Goal: Use online tool/utility: Utilize a website feature to perform a specific function

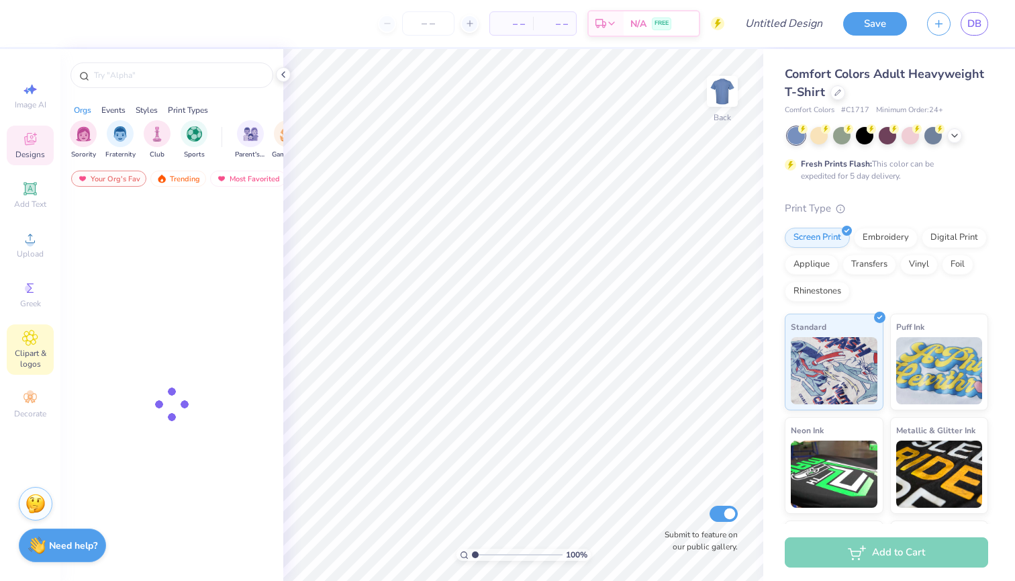
click at [38, 342] on icon at bounding box center [29, 338] width 15 height 16
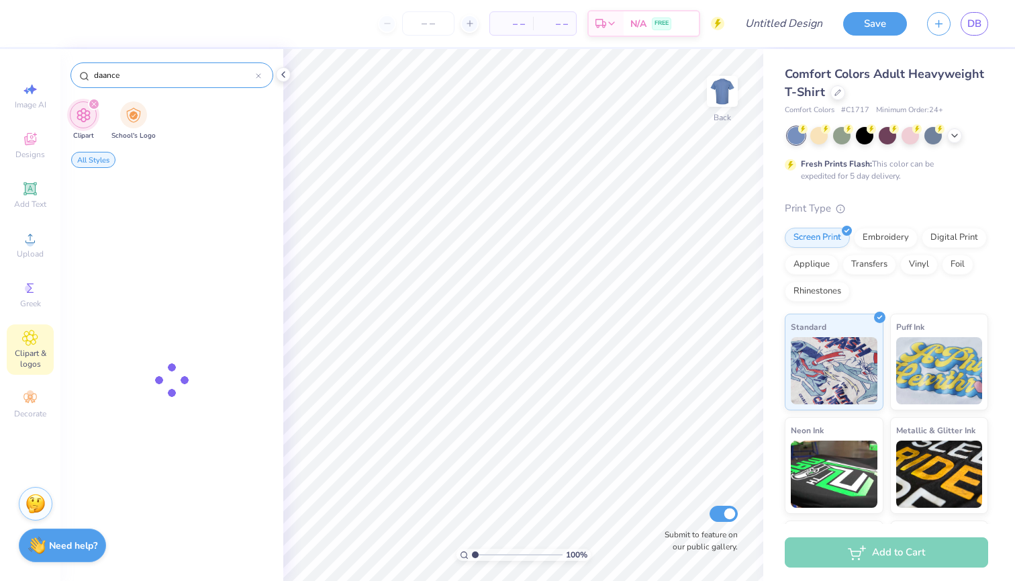
type input "daance"
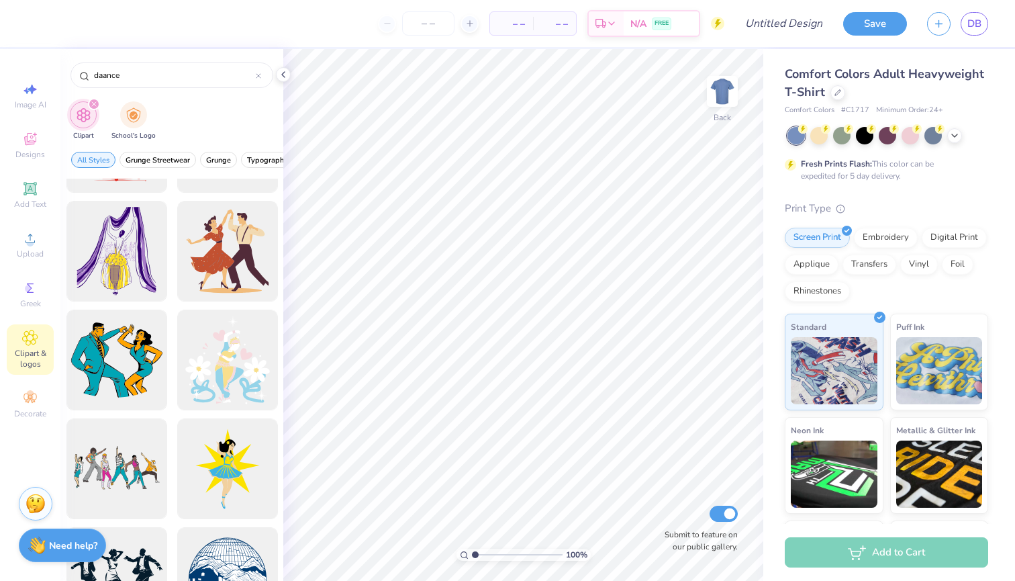
scroll to position [1332, 0]
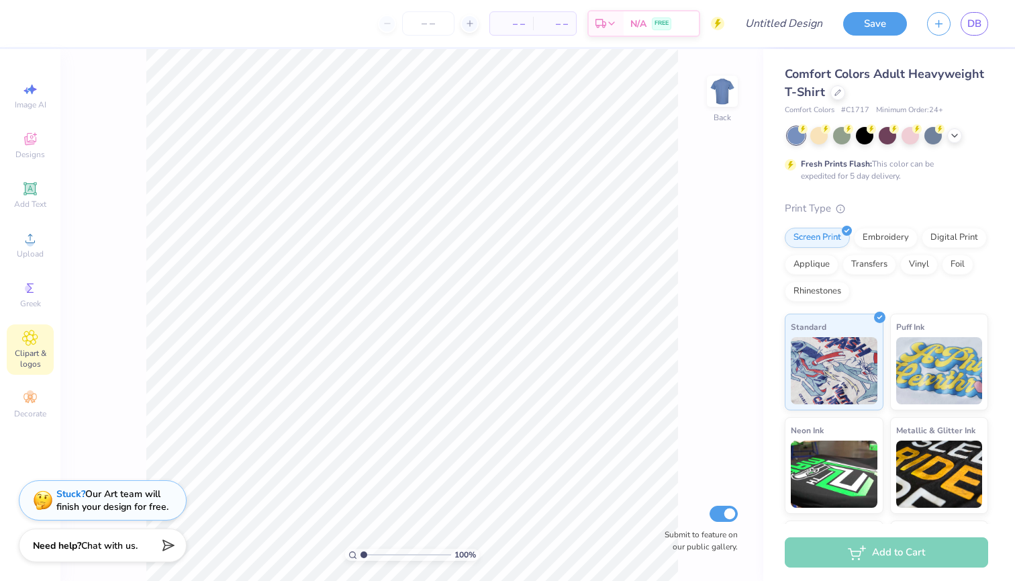
click at [33, 335] on icon at bounding box center [30, 337] width 15 height 15
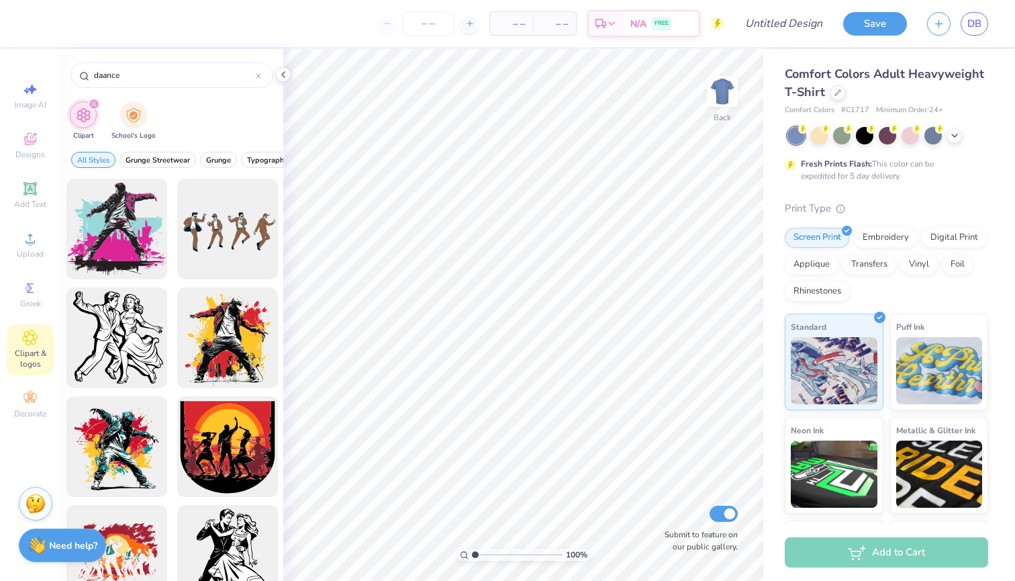
scroll to position [0, 0]
click at [25, 415] on span "Decorate" at bounding box center [30, 413] width 32 height 11
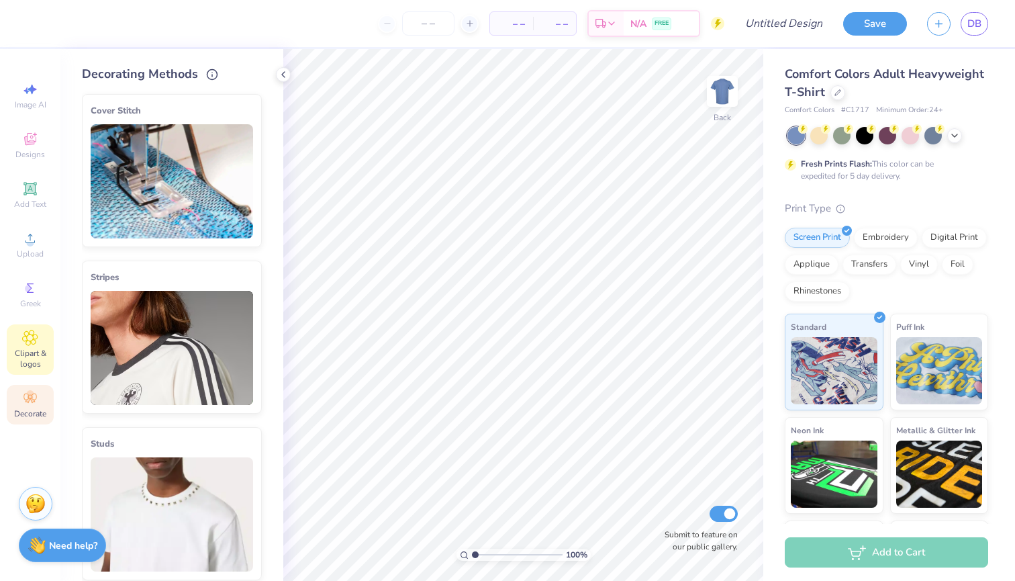
click at [27, 332] on icon at bounding box center [29, 338] width 15 height 16
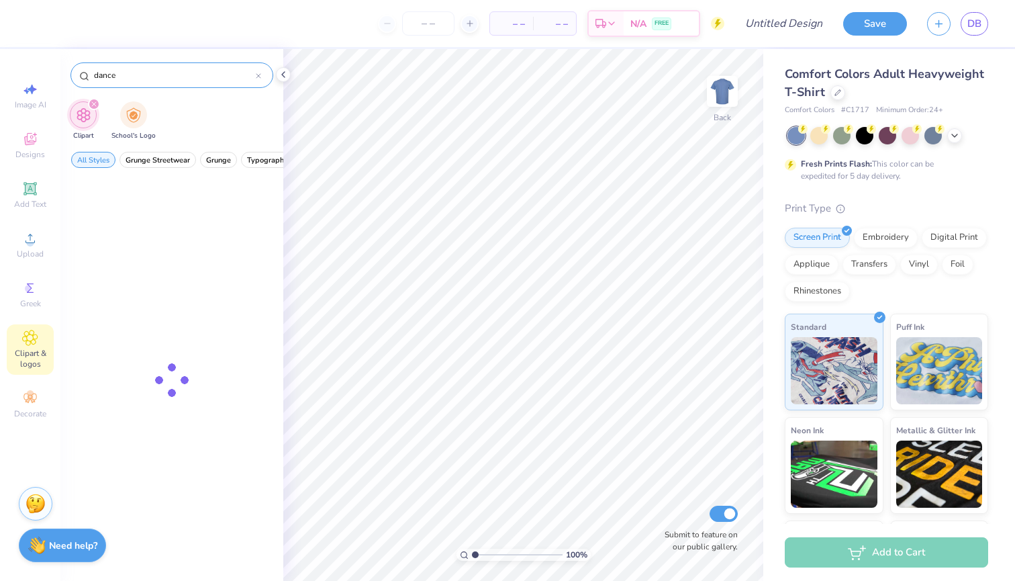
type input "dance"
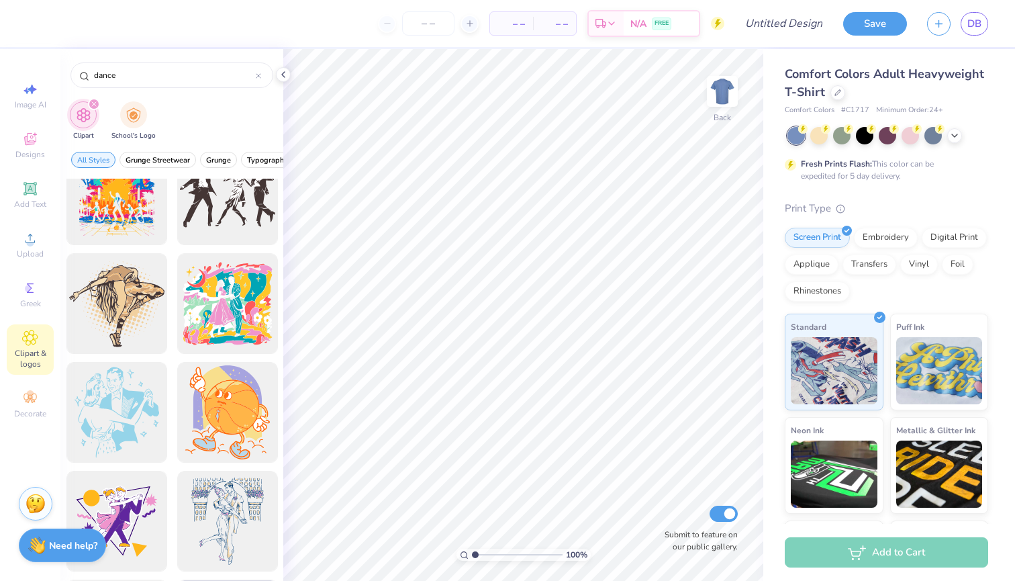
scroll to position [4167, 0]
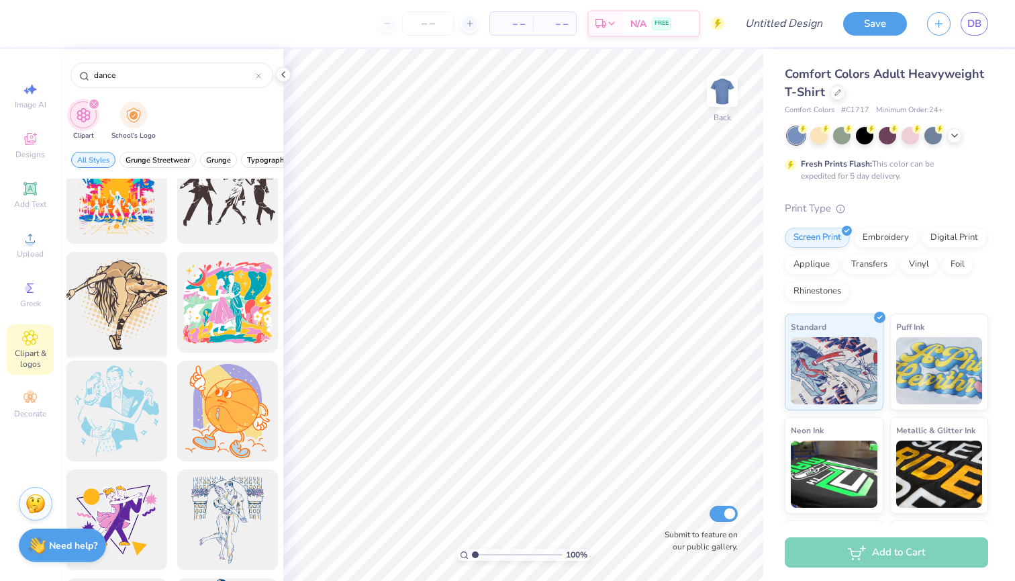
drag, startPoint x: 130, startPoint y: 310, endPoint x: 149, endPoint y: 305, distance: 19.5
click at [149, 305] on div at bounding box center [116, 302] width 111 height 111
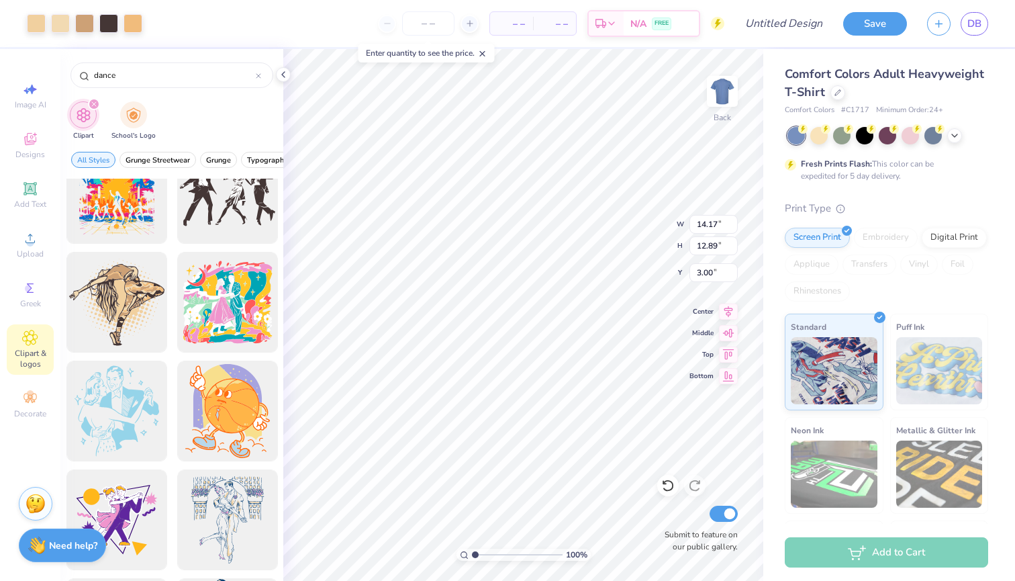
type input "9.00"
type input "8.19"
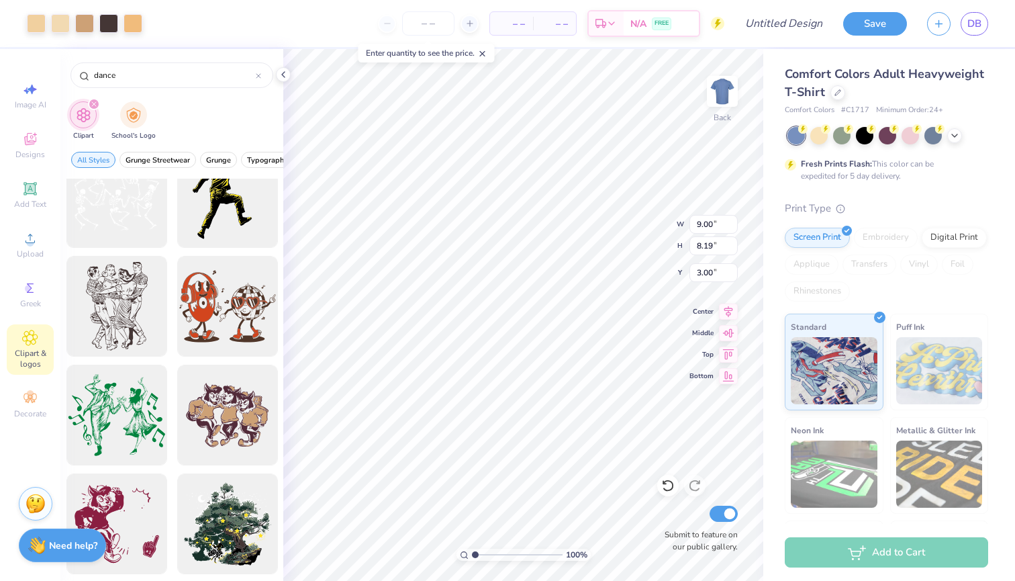
scroll to position [6239, 0]
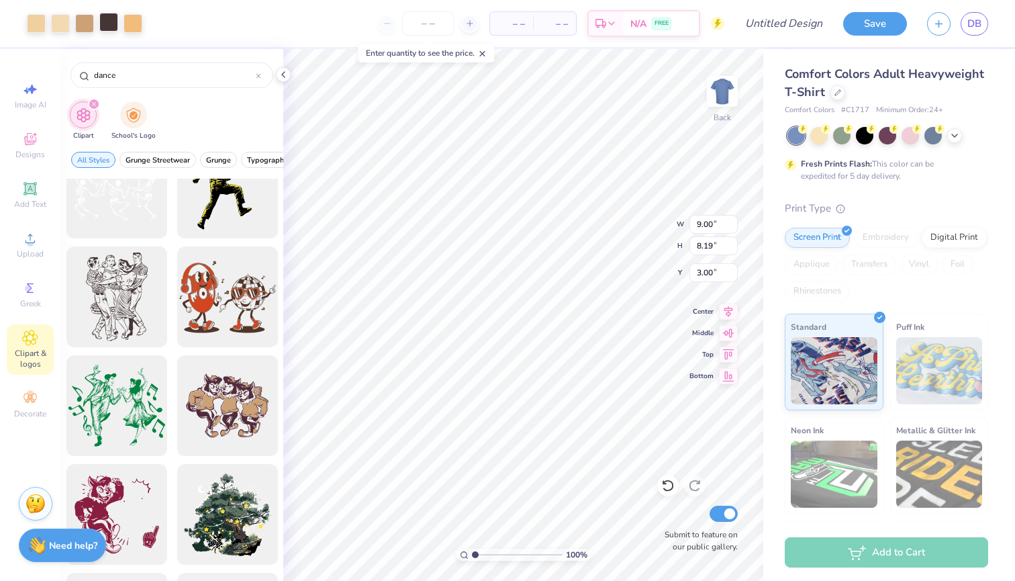
click at [109, 28] on div at bounding box center [108, 22] width 19 height 19
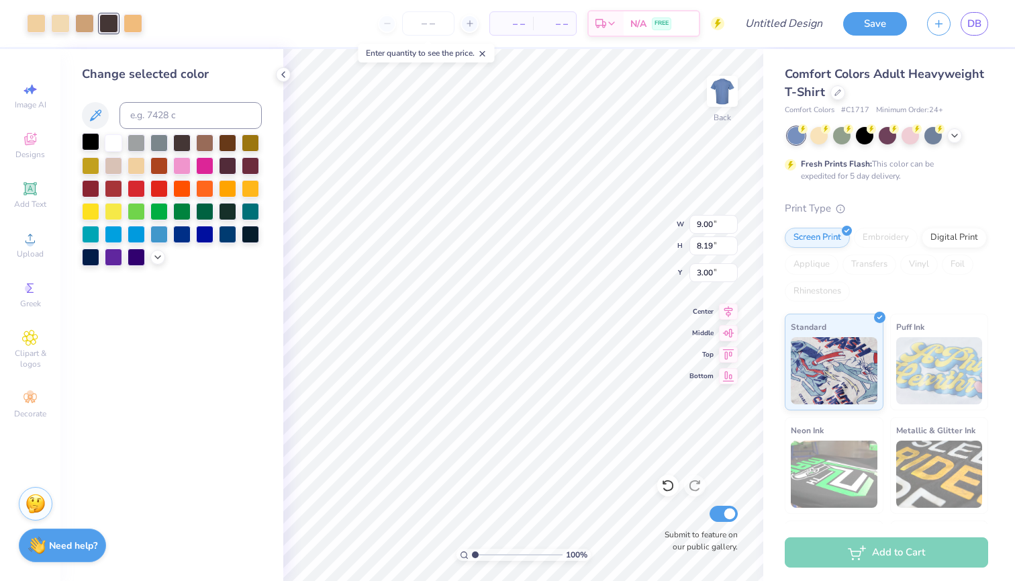
click at [93, 146] on div at bounding box center [90, 141] width 17 height 17
click at [87, 28] on div at bounding box center [84, 22] width 19 height 19
click at [91, 144] on div at bounding box center [90, 141] width 17 height 17
click at [55, 19] on div at bounding box center [60, 22] width 19 height 19
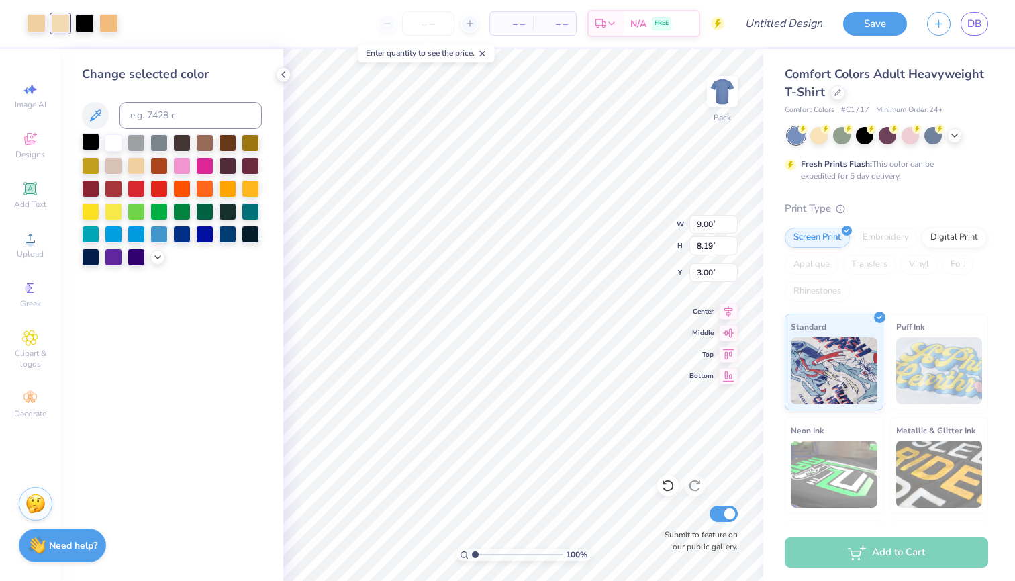
click at [89, 140] on div at bounding box center [90, 141] width 17 height 17
click at [83, 23] on div at bounding box center [84, 22] width 19 height 19
click at [85, 143] on div at bounding box center [90, 141] width 17 height 17
click at [86, 145] on div at bounding box center [90, 141] width 17 height 17
click at [36, 24] on div at bounding box center [36, 22] width 19 height 19
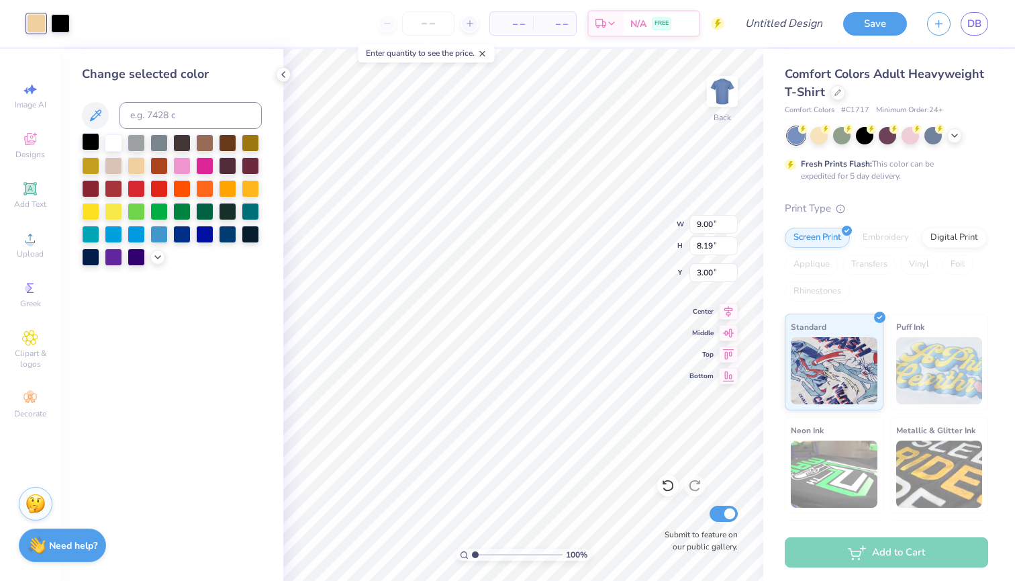
click at [83, 143] on div at bounding box center [90, 141] width 17 height 17
click at [118, 148] on div at bounding box center [113, 141] width 17 height 17
click at [96, 146] on div at bounding box center [90, 141] width 17 height 17
click at [135, 168] on div at bounding box center [136, 164] width 17 height 17
click at [34, 19] on div at bounding box center [36, 23] width 19 height 19
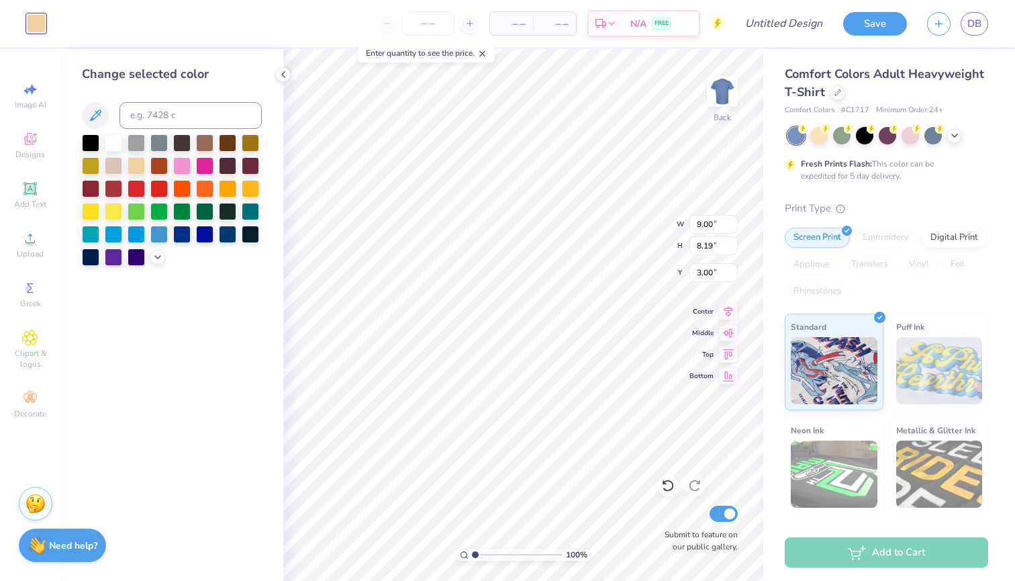
click at [43, 24] on div at bounding box center [36, 23] width 19 height 19
click at [95, 150] on div at bounding box center [90, 141] width 17 height 17
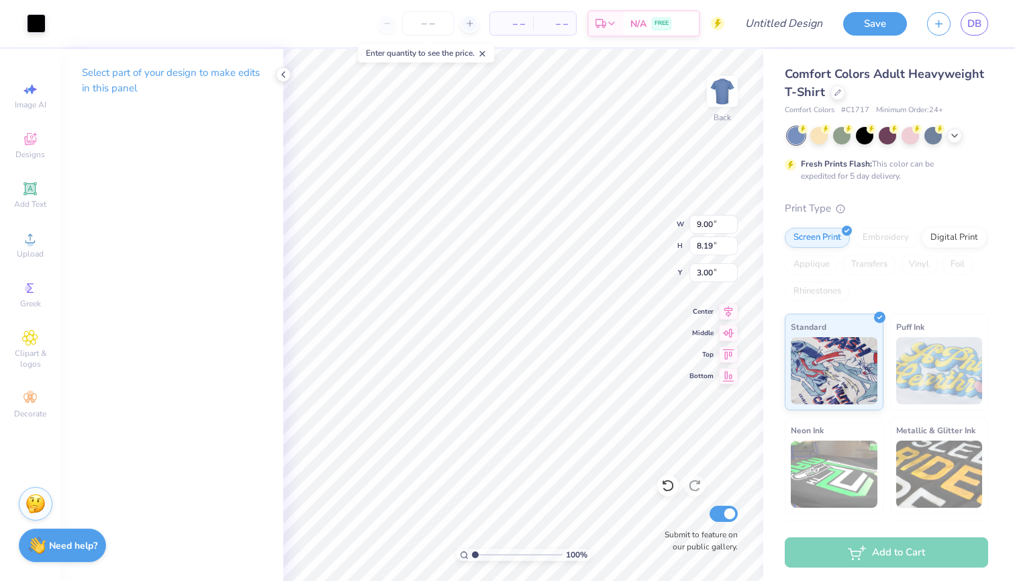
type input "0.50"
click at [283, 76] on icon at bounding box center [283, 74] width 11 height 11
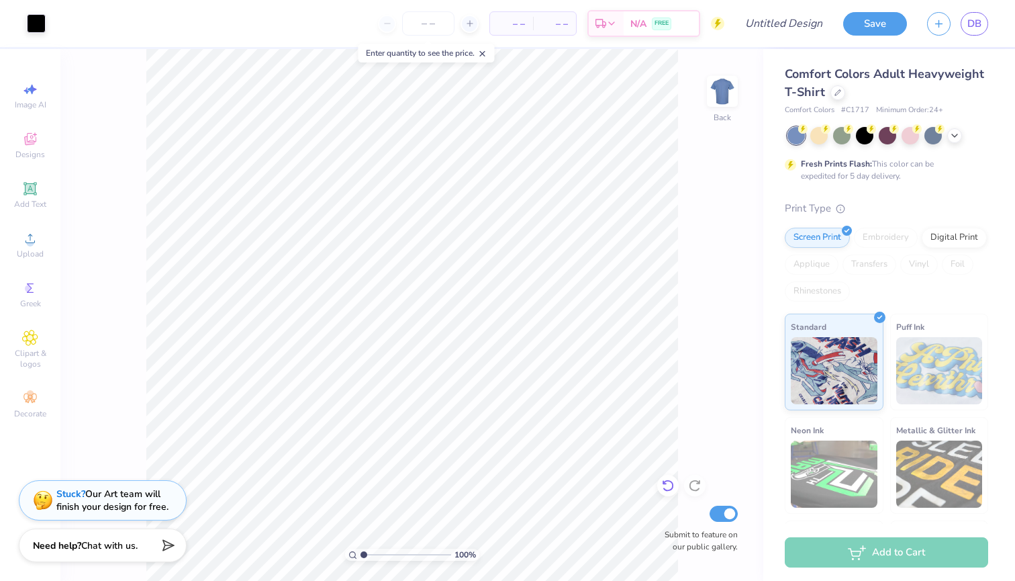
click at [662, 484] on icon at bounding box center [667, 485] width 13 height 13
click at [662, 485] on icon at bounding box center [667, 485] width 13 height 13
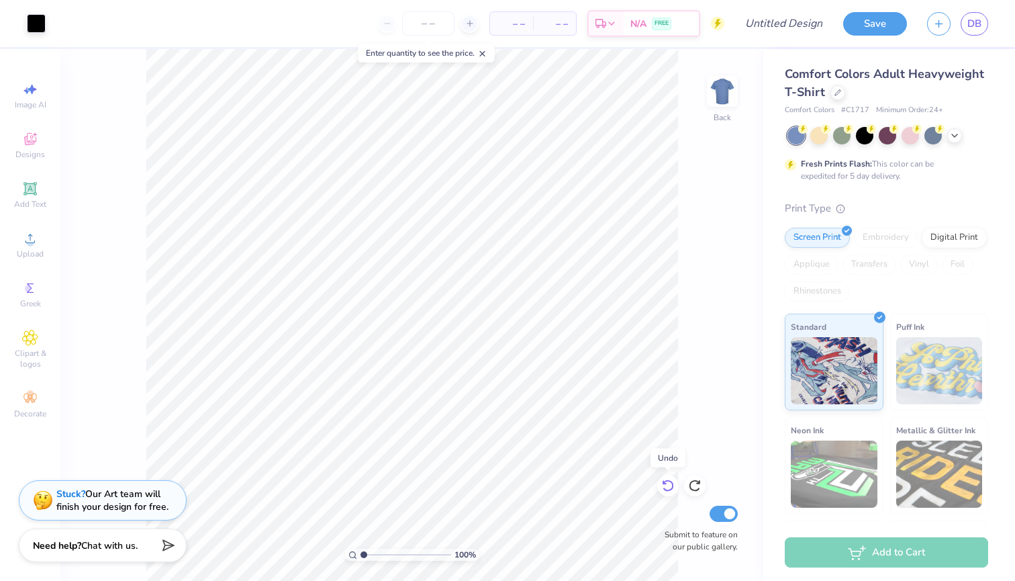
click at [662, 485] on icon at bounding box center [667, 485] width 13 height 13
click at [696, 485] on icon at bounding box center [694, 485] width 13 height 13
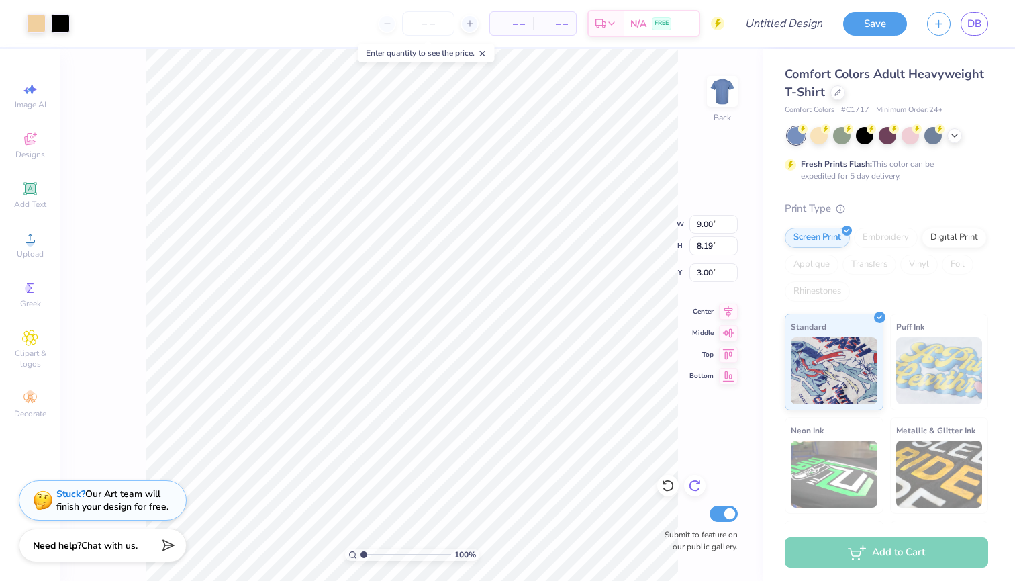
type input "4.11"
type input "12.30"
type input "9.00"
type input "7.71"
type input "4.59"
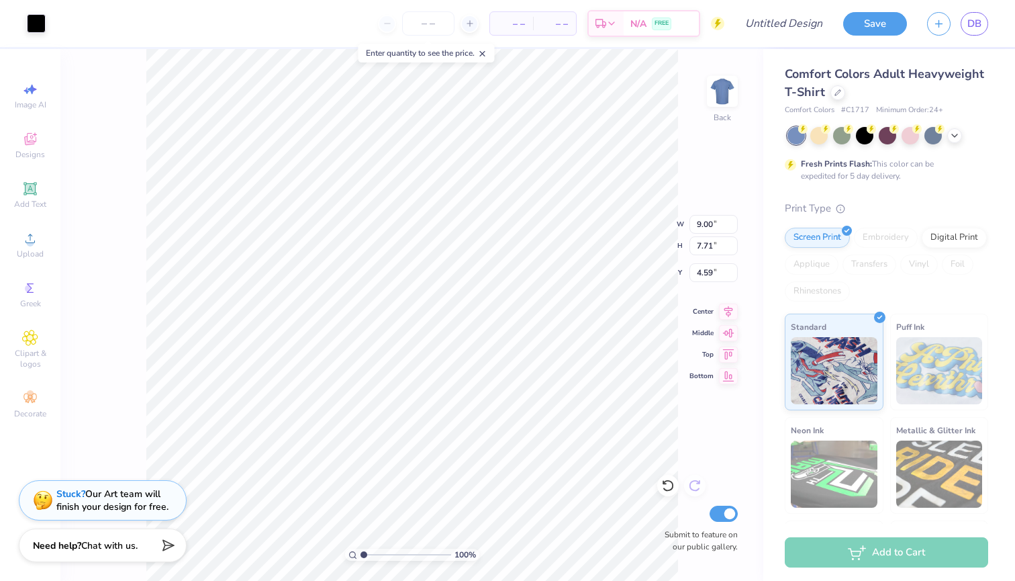
type input "8.90"
type input "7.62"
click at [34, 19] on div at bounding box center [36, 22] width 19 height 19
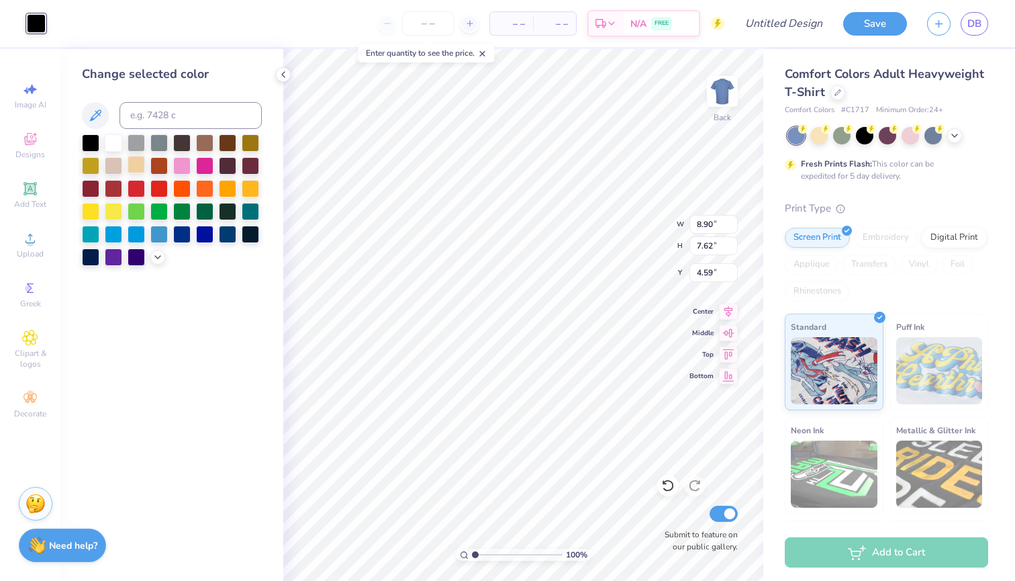
click at [134, 164] on div at bounding box center [136, 164] width 17 height 17
click at [113, 168] on div at bounding box center [113, 164] width 17 height 17
click at [89, 148] on div at bounding box center [90, 141] width 17 height 17
drag, startPoint x: 86, startPoint y: 147, endPoint x: 95, endPoint y: 146, distance: 8.8
click at [86, 146] on div at bounding box center [90, 141] width 17 height 17
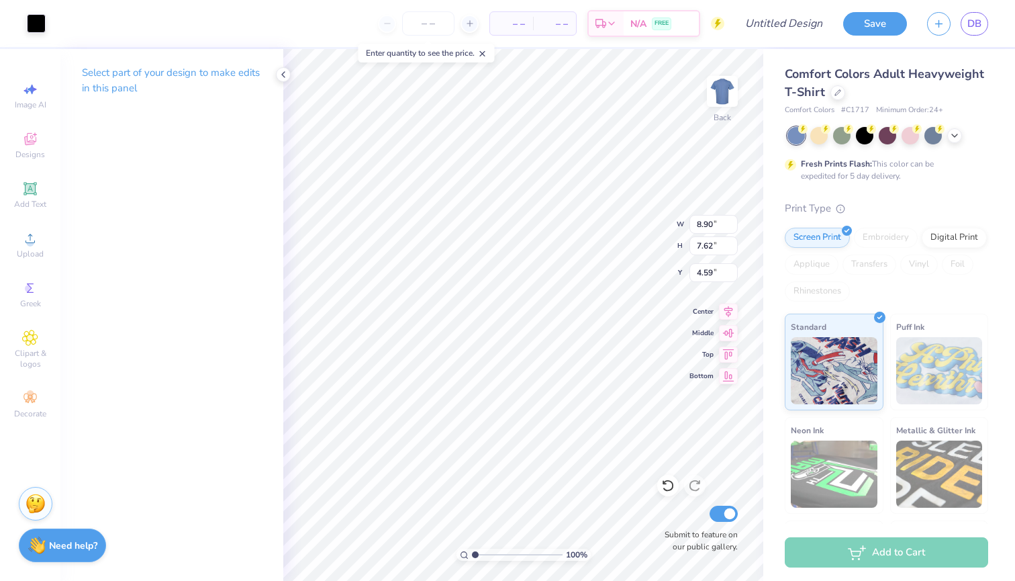
type input "4.44"
type input "5.37"
type input "5.60"
type input "3.31"
type input "4.00"
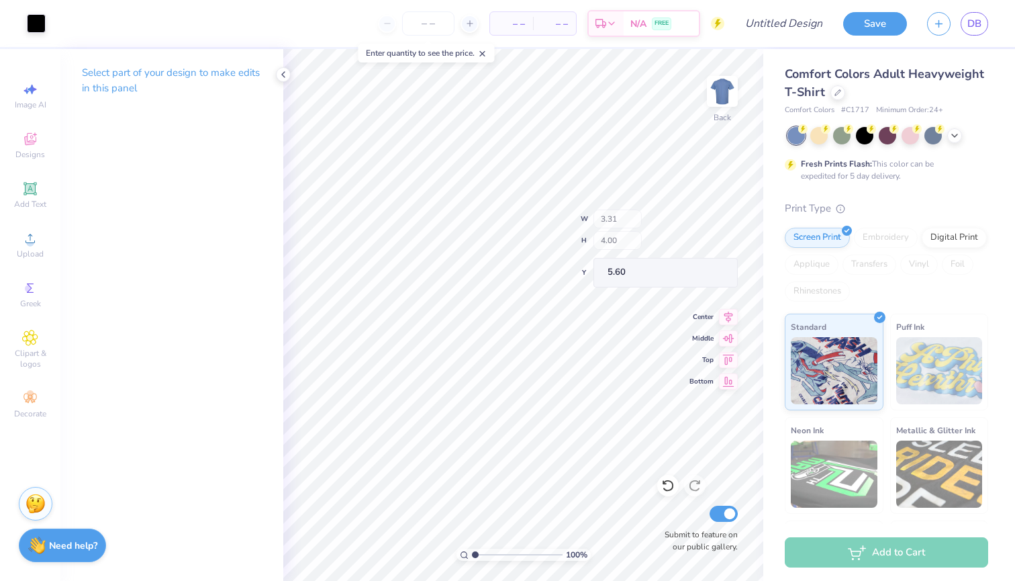
type input "5.30"
type input "5.65"
type input "5.32"
